Goal: Task Accomplishment & Management: Manage account settings

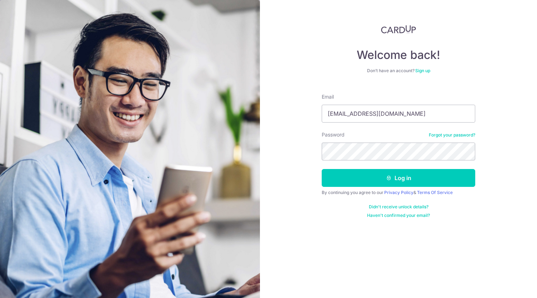
type input "[EMAIL_ADDRESS][DOMAIN_NAME]"
click at [301, 152] on div "Welcome back! Don’t have an account? Sign up Email [EMAIL_ADDRESS][DOMAIN_NAME]…" at bounding box center [398, 149] width 277 height 298
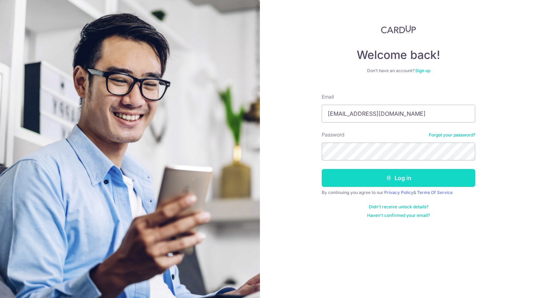
click at [336, 181] on button "Log in" at bounding box center [398, 178] width 153 height 18
